Goal: Transaction & Acquisition: Subscribe to service/newsletter

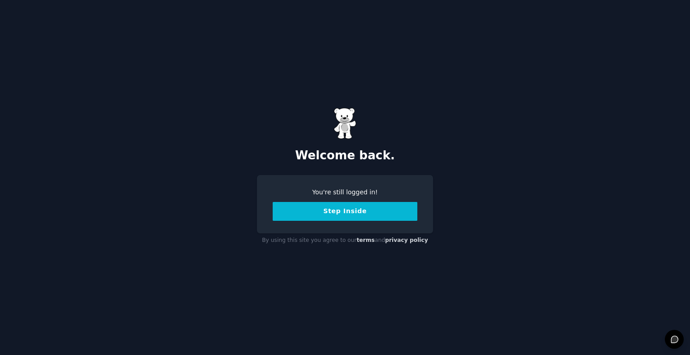
drag, startPoint x: 0, startPoint y: 0, endPoint x: 353, endPoint y: 213, distance: 412.5
click at [353, 213] on button "Step Inside" at bounding box center [345, 211] width 145 height 19
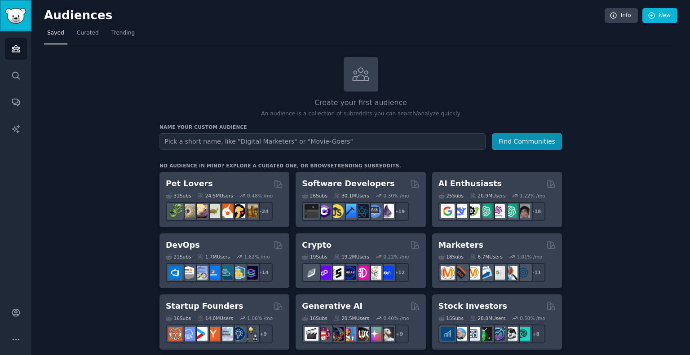
click at [25, 22] on img "Sidebar" at bounding box center [15, 16] width 21 height 16
drag, startPoint x: 88, startPoint y: 35, endPoint x: 96, endPoint y: 35, distance: 7.2
click at [88, 35] on span "Curated" at bounding box center [88, 33] width 22 height 8
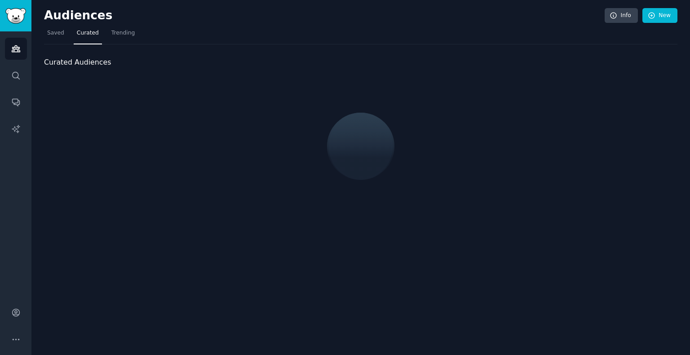
click at [134, 36] on nav "Saved Curated Trending" at bounding box center [360, 35] width 633 height 18
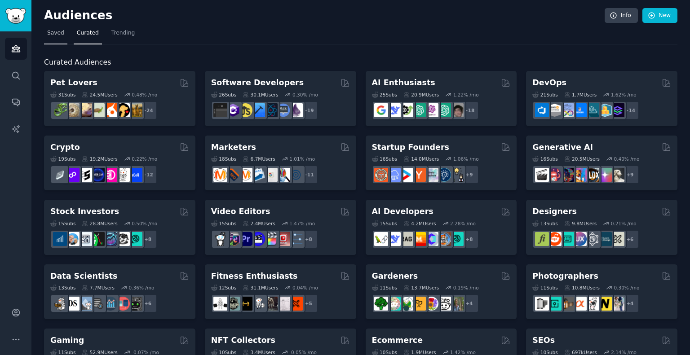
click at [59, 34] on span "Saved" at bounding box center [55, 33] width 17 height 8
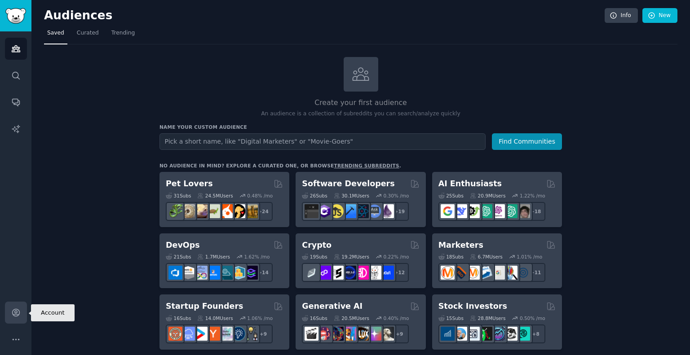
click at [13, 315] on icon "Sidebar" at bounding box center [15, 312] width 7 height 7
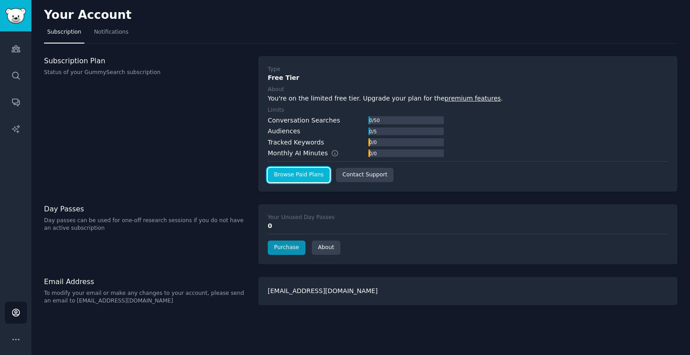
click at [296, 174] on link "Browse Paid Plans" at bounding box center [299, 175] width 62 height 14
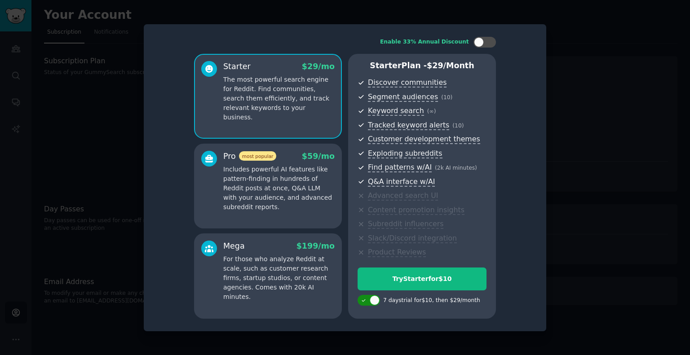
click at [375, 302] on div at bounding box center [375, 301] width 10 height 10
checkbox input "false"
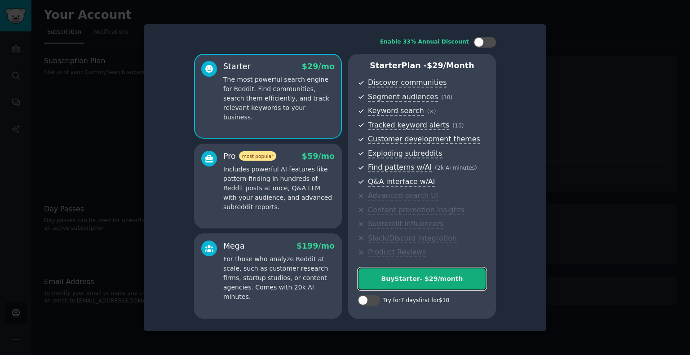
click at [424, 283] on div "Buy Starter - $ 29 /month" at bounding box center [422, 278] width 128 height 9
